Goal: Complete application form

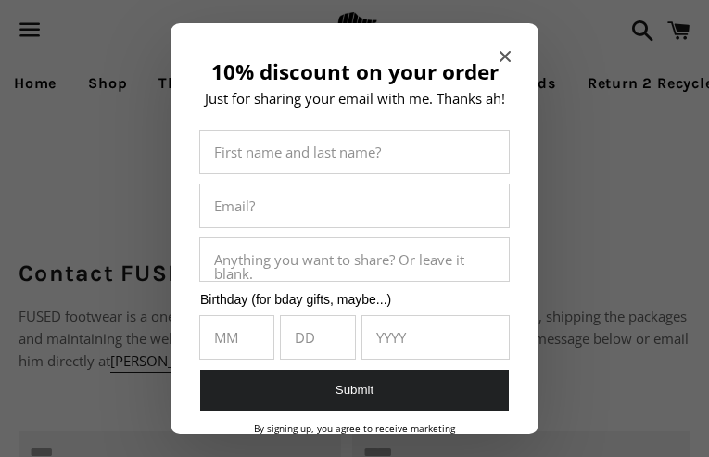
type input "**********"
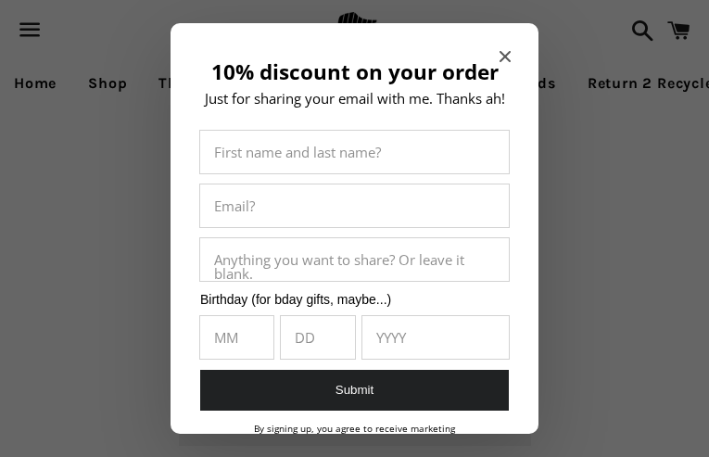
type input "**********"
type input "*********"
type input "**********"
